Goal: Contribute content: Add original content to the website for others to see

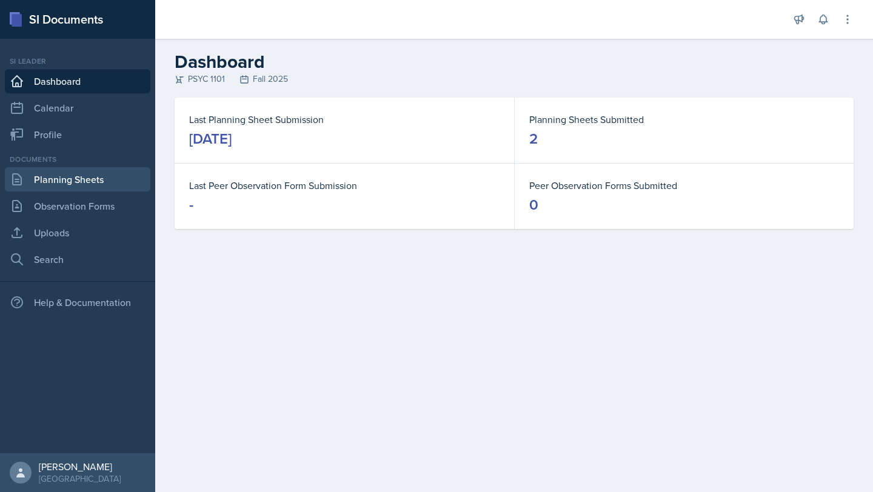
click at [72, 179] on link "Planning Sheets" at bounding box center [77, 179] width 145 height 24
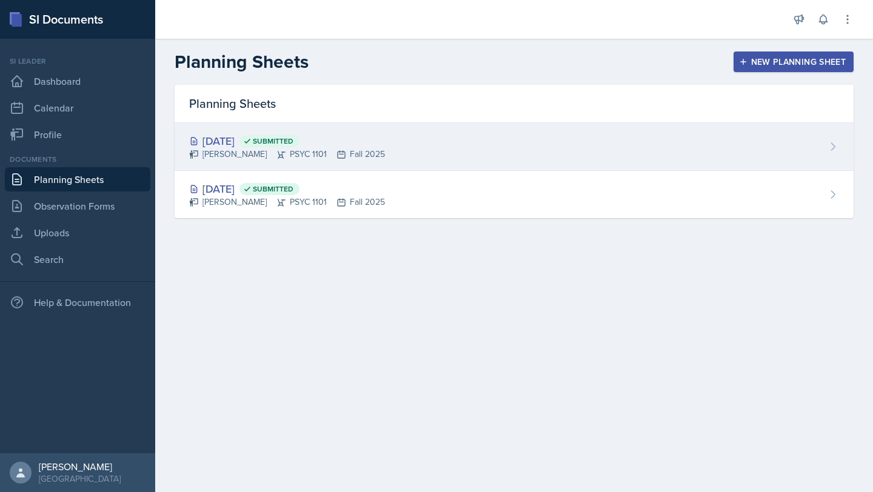
click at [261, 139] on div "[DATE] Submitted" at bounding box center [287, 141] width 196 height 16
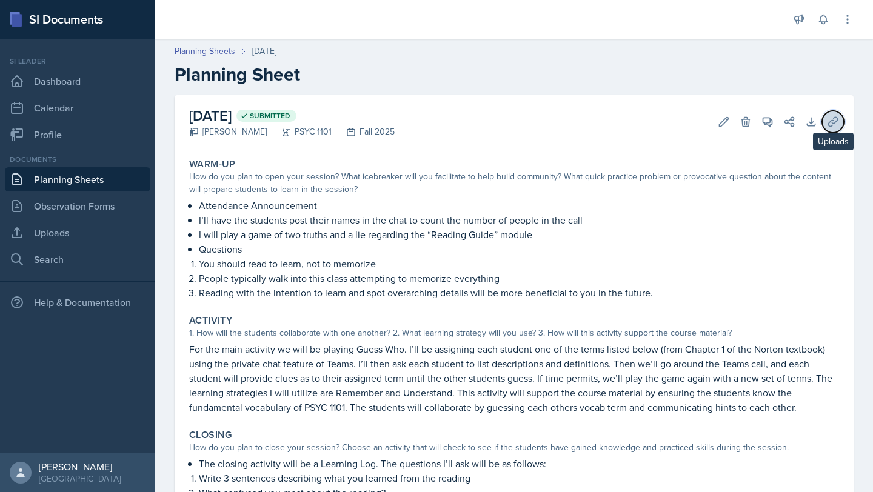
click at [831, 121] on icon at bounding box center [832, 121] width 9 height 9
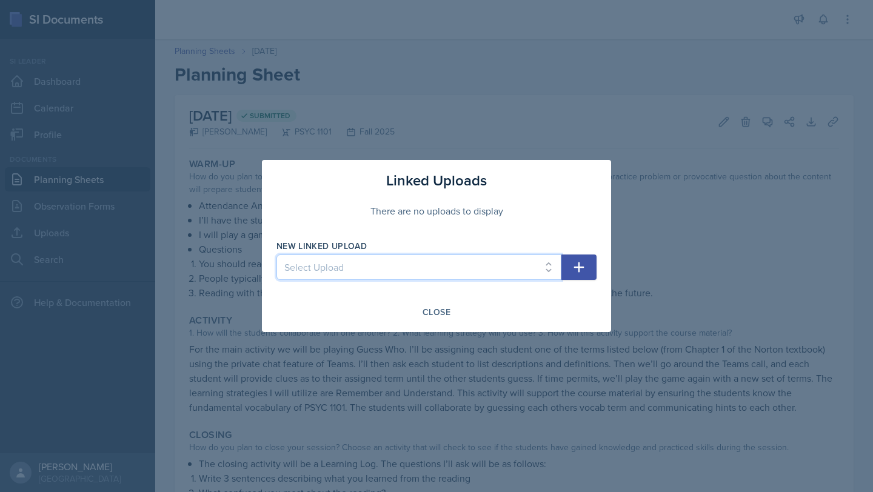
click at [509, 266] on select "Select Upload" at bounding box center [418, 267] width 285 height 25
click at [484, 276] on select "Select Upload" at bounding box center [418, 267] width 285 height 25
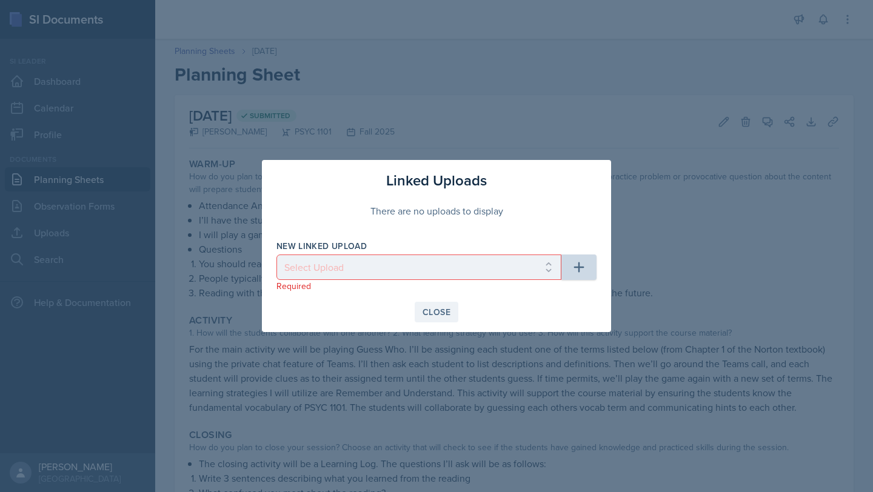
click at [429, 321] on button "Close" at bounding box center [437, 312] width 44 height 21
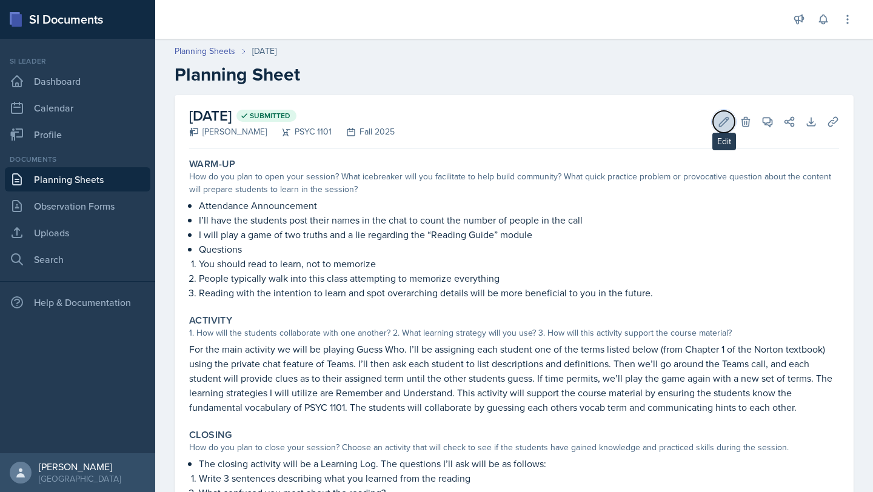
click at [725, 118] on icon at bounding box center [724, 121] width 9 height 9
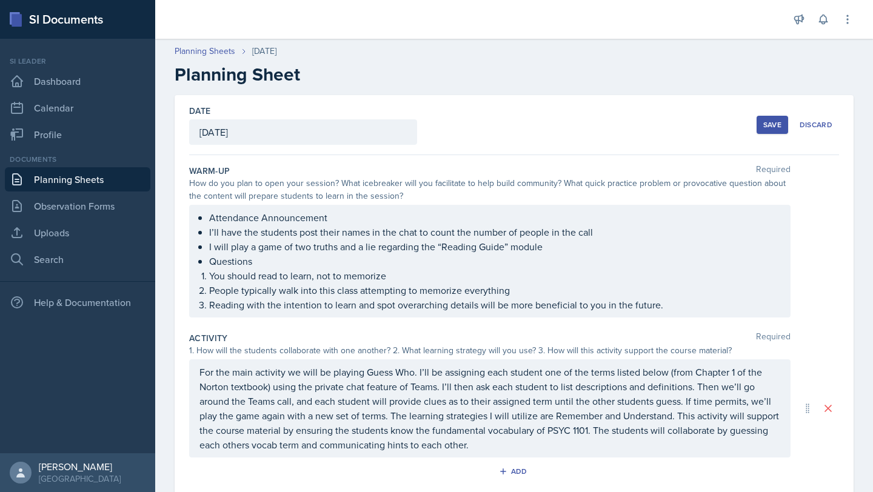
click at [773, 123] on div "Save" at bounding box center [772, 125] width 18 height 10
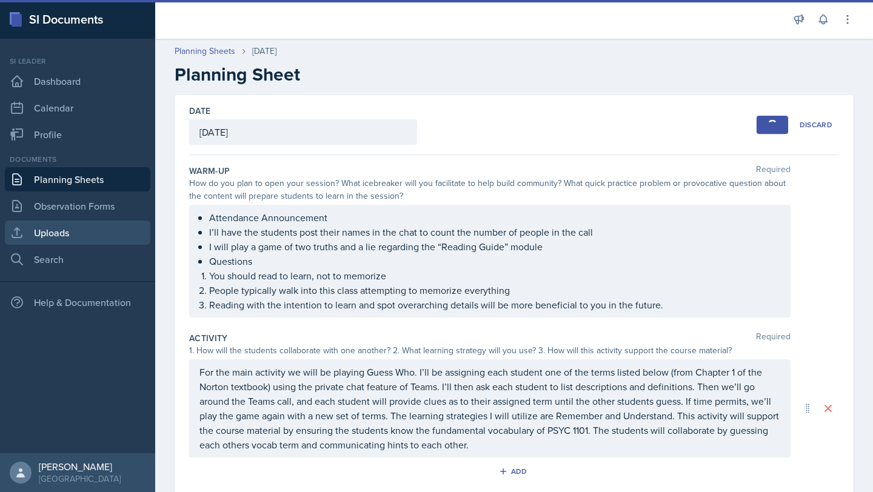
click at [69, 234] on link "Uploads" at bounding box center [77, 233] width 145 height 24
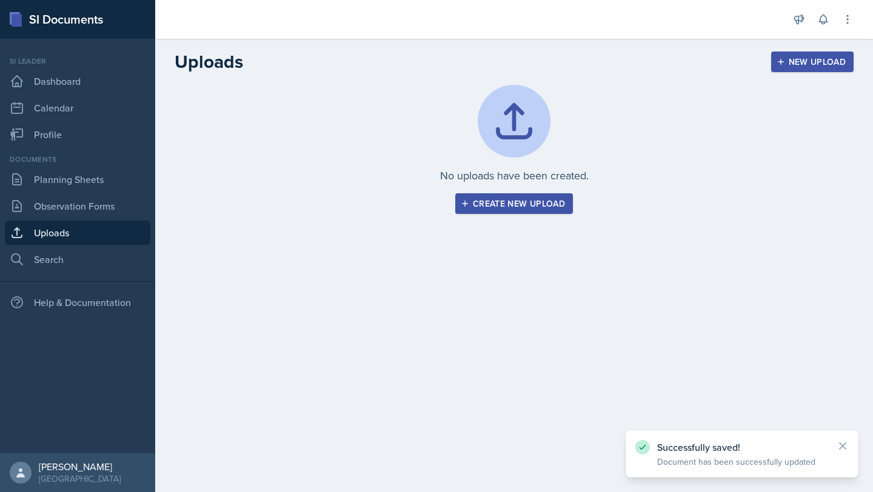
click at [513, 204] on div "Create new upload" at bounding box center [514, 204] width 102 height 10
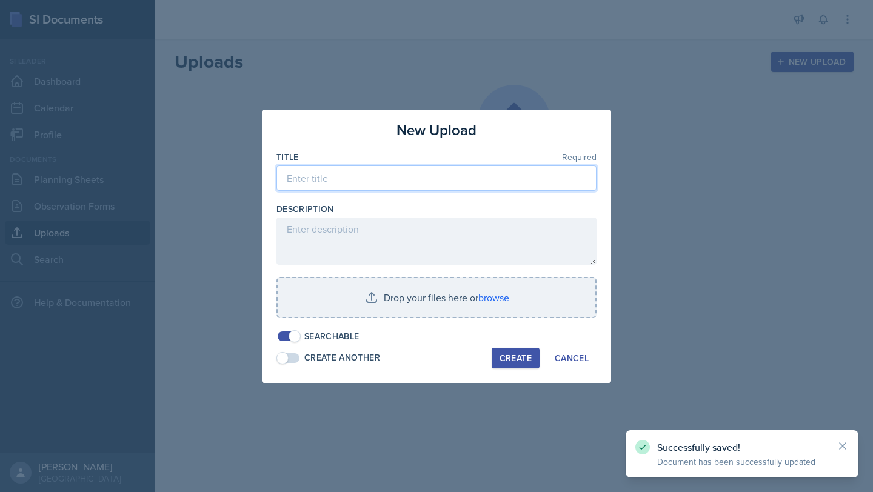
click at [357, 182] on input at bounding box center [436, 177] width 320 height 25
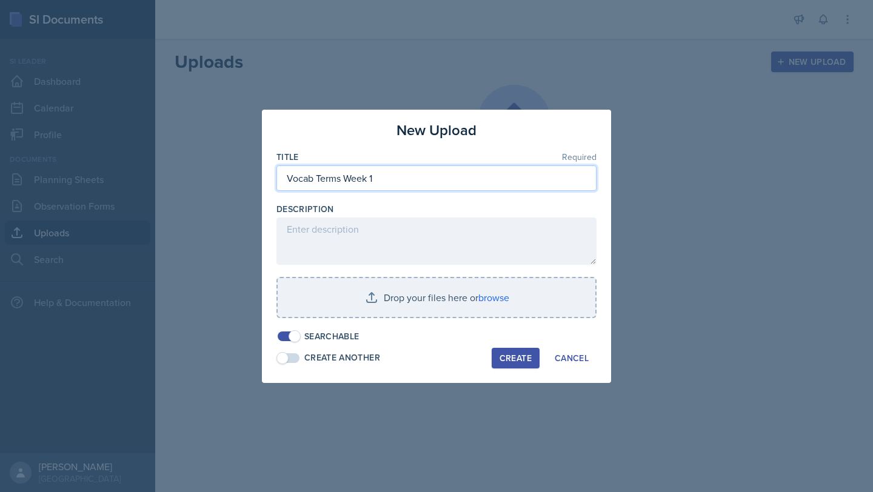
type input "Vocab Terms Week 1"
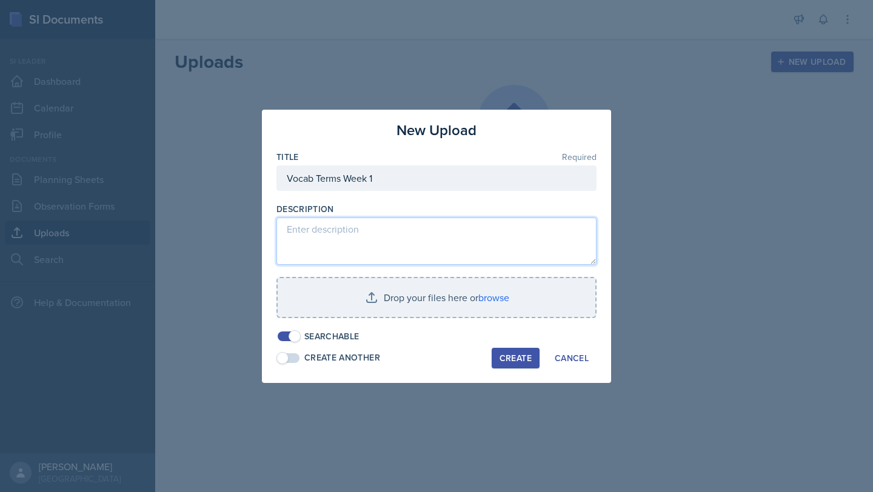
click at [370, 230] on textarea at bounding box center [436, 241] width 320 height 47
type textarea "v"
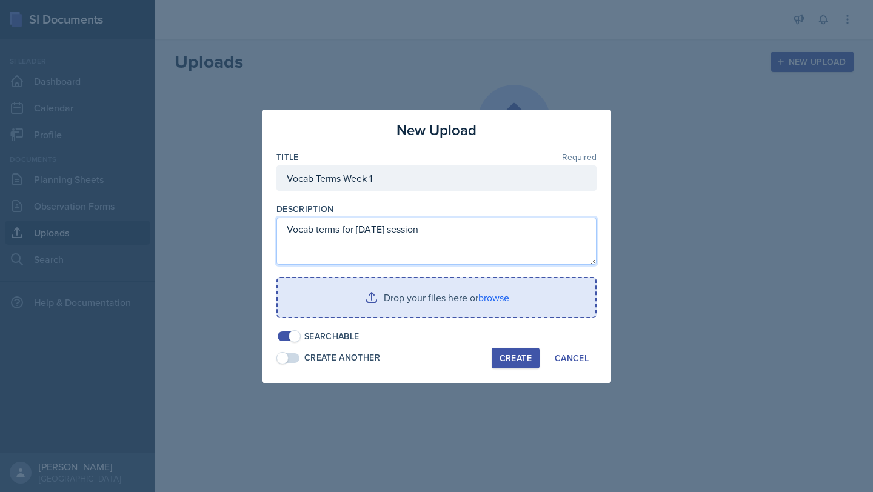
type textarea "Vocab terms for [DATE] session"
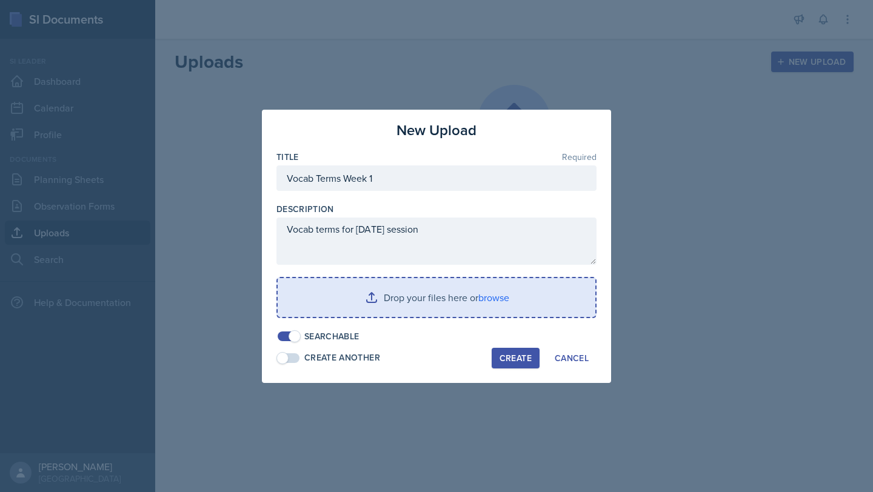
click at [429, 300] on input "file" at bounding box center [437, 297] width 318 height 39
click at [362, 307] on input "file" at bounding box center [437, 297] width 318 height 39
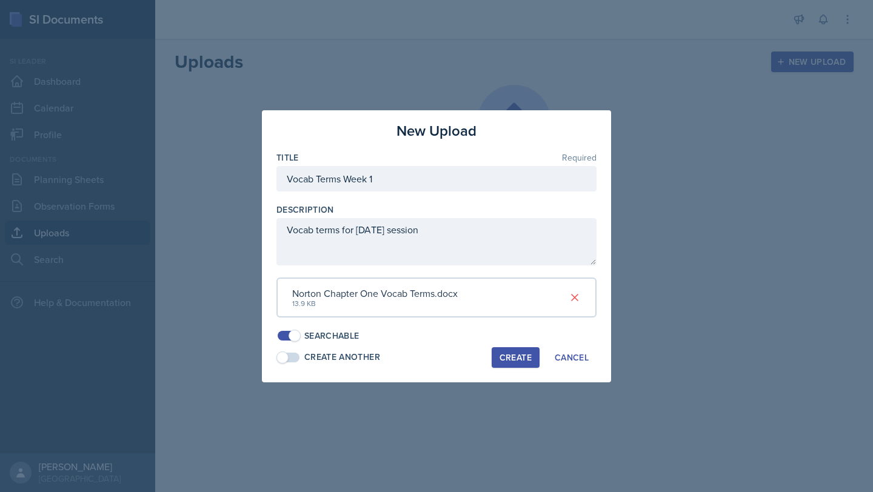
click at [525, 359] on div "Create" at bounding box center [516, 358] width 32 height 10
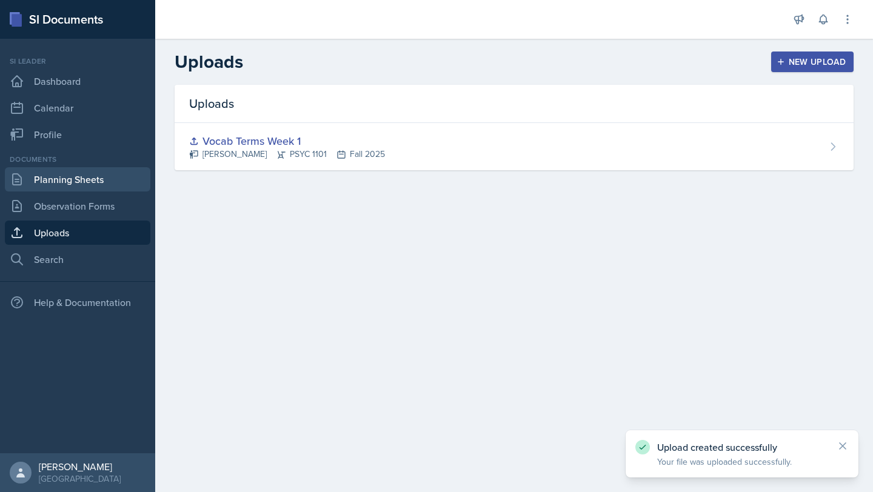
click at [77, 185] on link "Planning Sheets" at bounding box center [77, 179] width 145 height 24
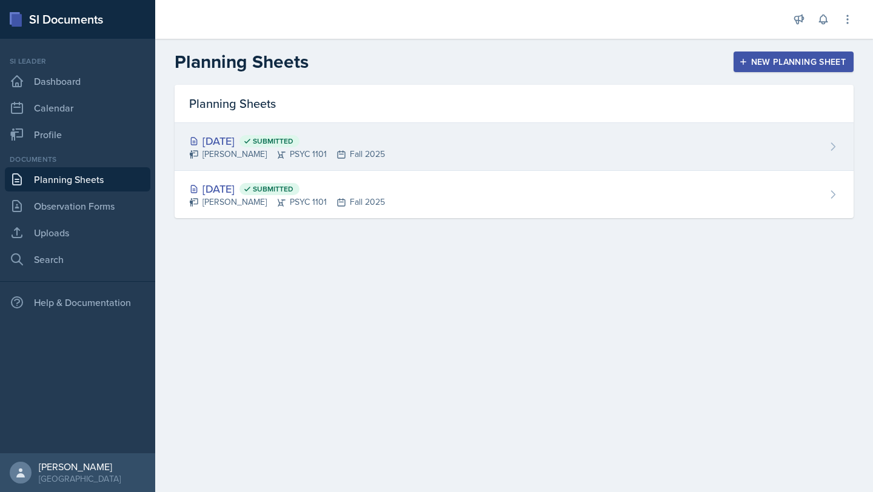
click at [817, 138] on div "[DATE] Submitted [PERSON_NAME] PSYC 1101 Fall 2025" at bounding box center [514, 147] width 679 height 48
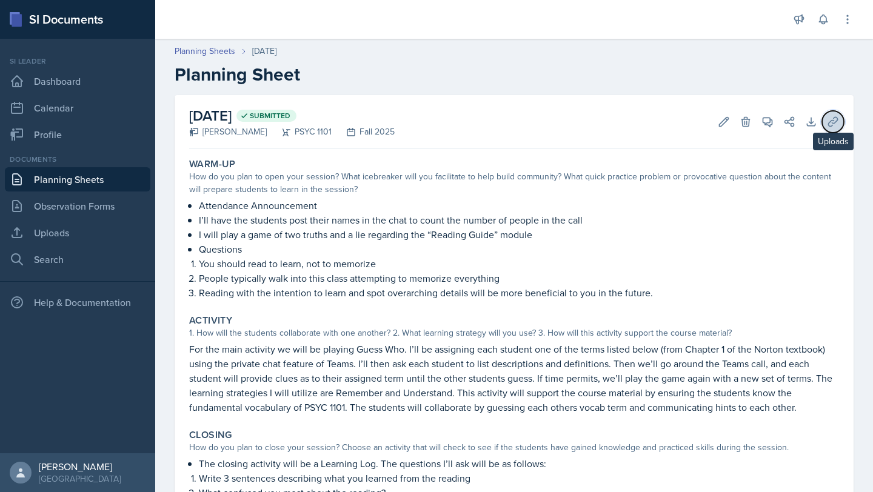
click at [833, 130] on button "Uploads" at bounding box center [833, 122] width 22 height 22
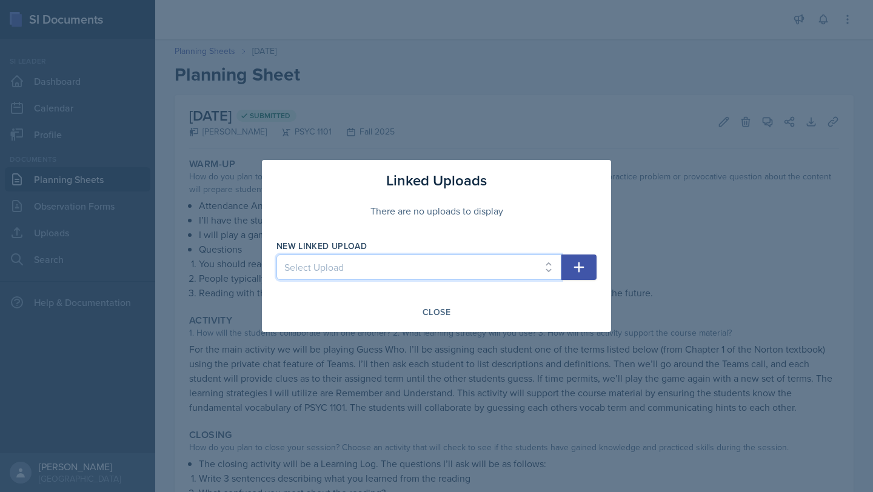
click at [419, 266] on select "Select Upload Vocab Terms Week 1" at bounding box center [418, 267] width 285 height 25
select select "ce310d59-d24f-4e02-9938-232468ddc8bf"
click at [276, 255] on select "Select Upload Vocab Terms Week 1" at bounding box center [418, 267] width 285 height 25
click at [563, 265] on button "button" at bounding box center [578, 267] width 35 height 25
select select
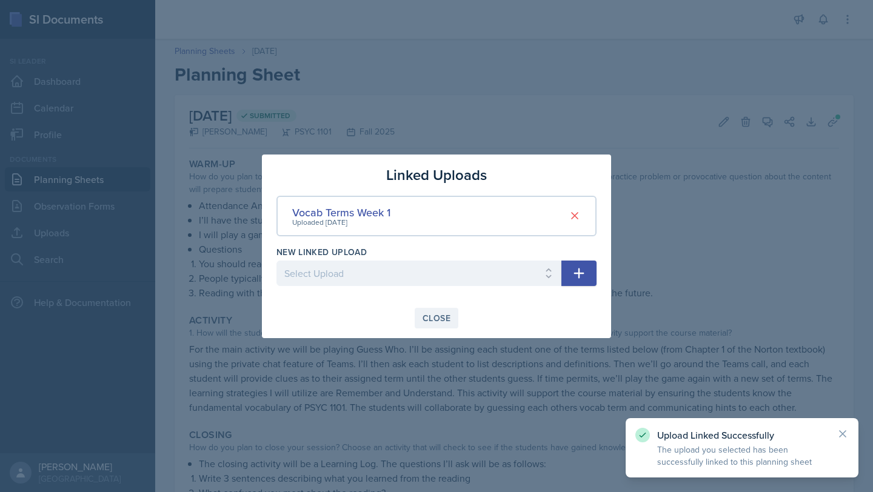
click at [430, 320] on div "Close" at bounding box center [437, 318] width 28 height 10
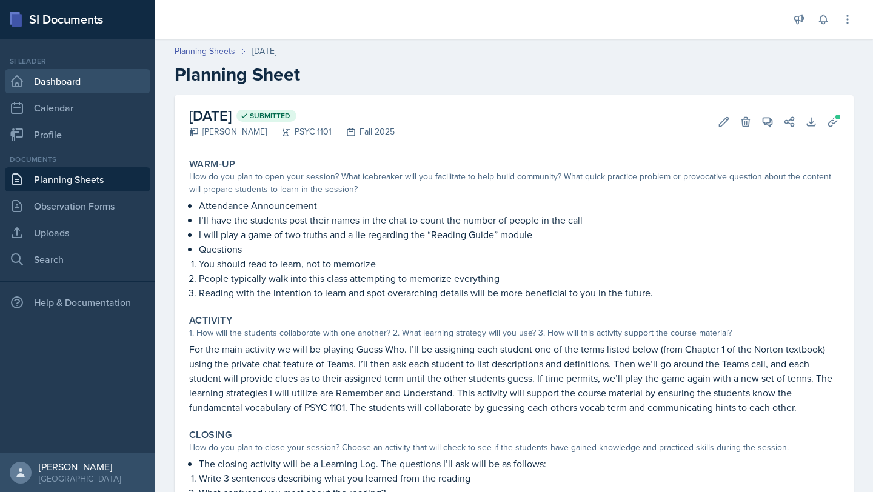
click at [89, 79] on link "Dashboard" at bounding box center [77, 81] width 145 height 24
